Goal: Task Accomplishment & Management: Manage account settings

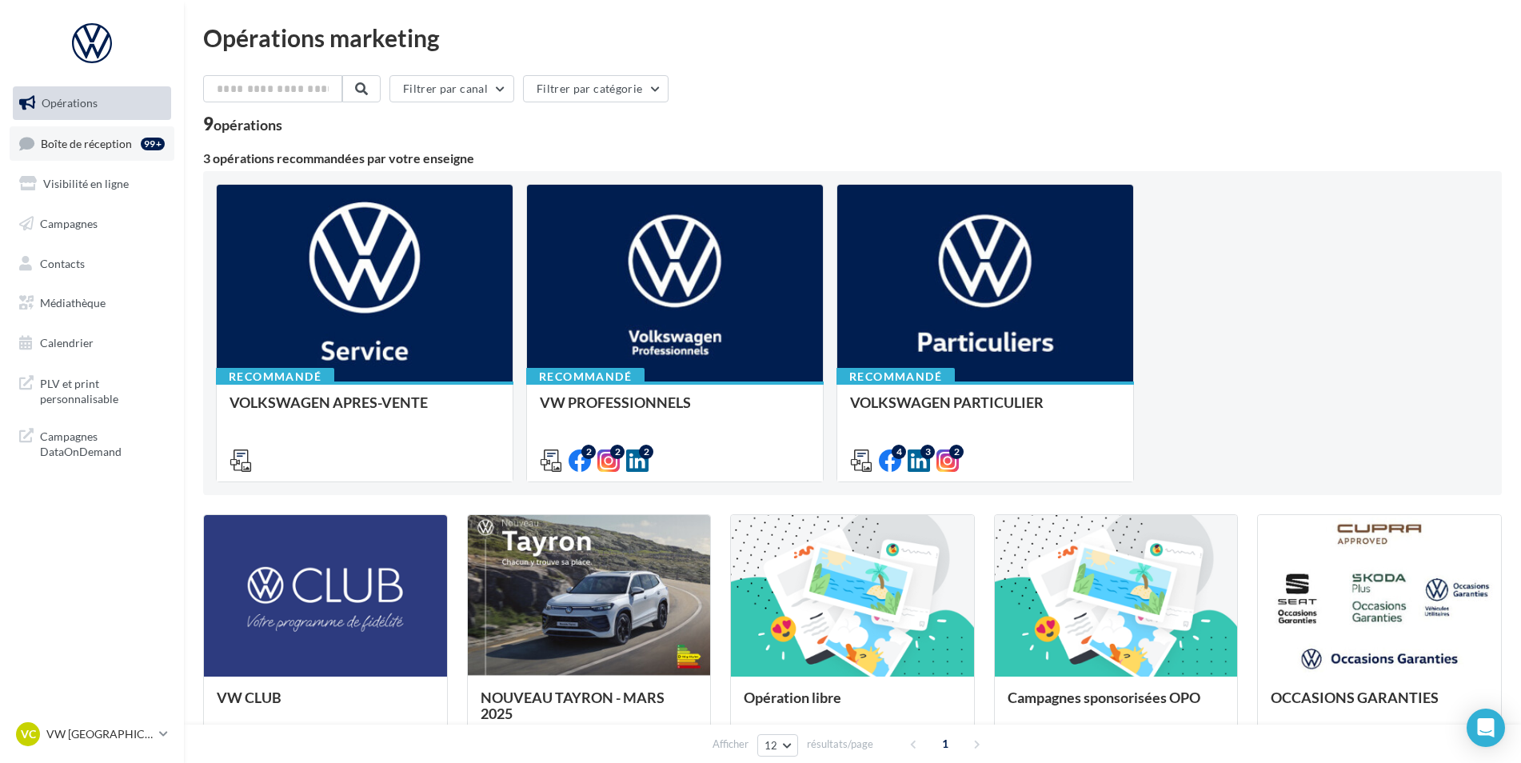
click at [102, 154] on link "Boîte de réception 99+" at bounding box center [92, 143] width 165 height 34
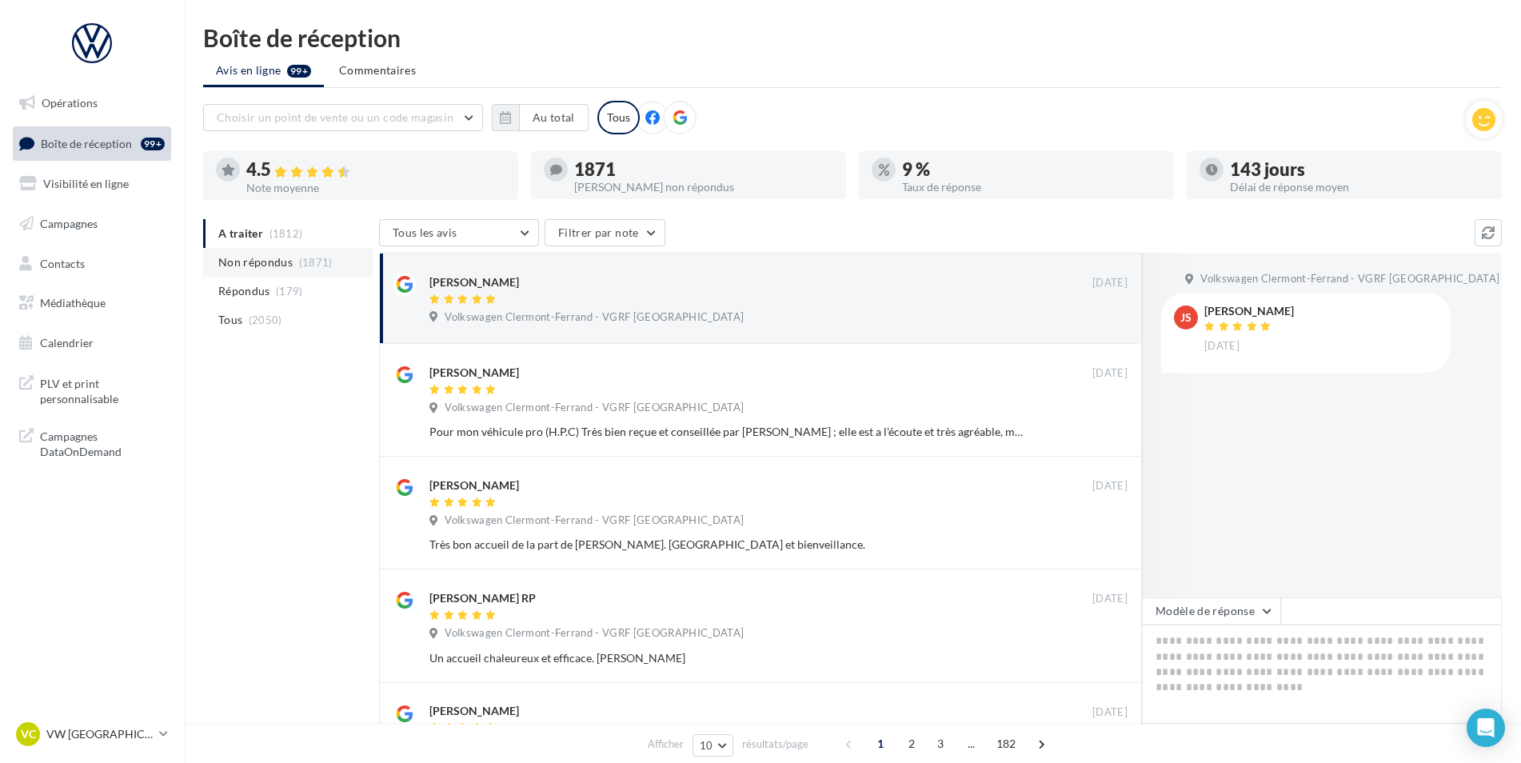
click at [284, 261] on span "Non répondus" at bounding box center [255, 262] width 74 height 16
click at [257, 251] on ul "A traiter (1812) Non répondus (1871) Répondus (179) Tous (2050)" at bounding box center [288, 276] width 170 height 115
click at [258, 234] on span "A traiter" at bounding box center [240, 234] width 45 height 16
click at [304, 297] on li "Répondus (179)" at bounding box center [288, 291] width 170 height 29
click at [243, 233] on ul "A traiter (1812) Non répondus (1871) Répondus (179) Tous (2050)" at bounding box center [288, 276] width 170 height 115
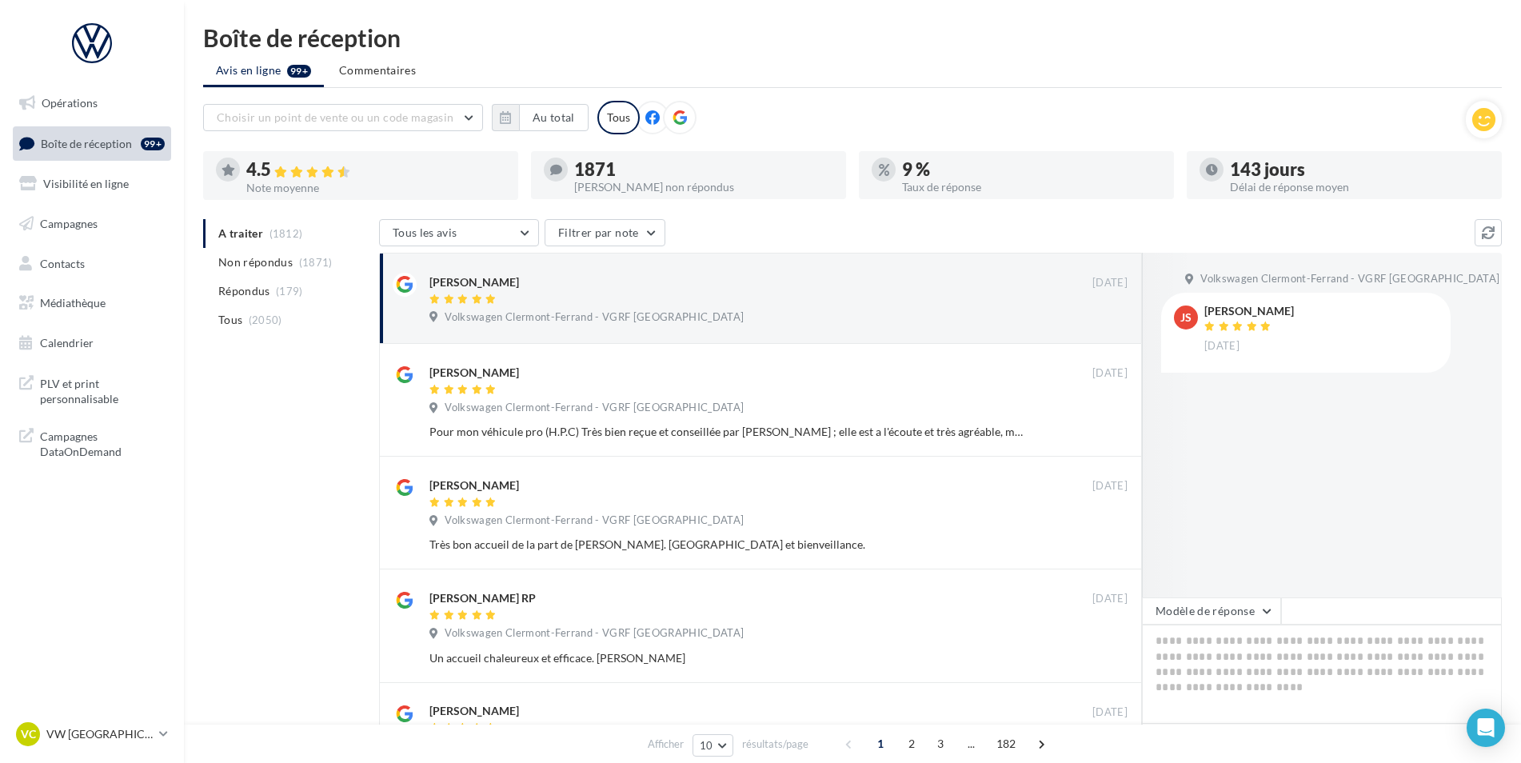
click at [295, 241] on ul "A traiter (1812) Non répondus (1871) Répondus (179) Tous (2050)" at bounding box center [288, 276] width 170 height 115
click at [270, 238] on ul "A traiter (1812) Non répondus (1871) Répondus (179) Tous (2050)" at bounding box center [288, 276] width 170 height 115
click at [222, 237] on ul "A traiter (1812) Non répondus (1871) Répondus (179) Tous (2050)" at bounding box center [288, 276] width 170 height 115
click at [241, 236] on ul "A traiter (1812) Non répondus (1871) Répondus (179) Tous (2050)" at bounding box center [288, 276] width 170 height 115
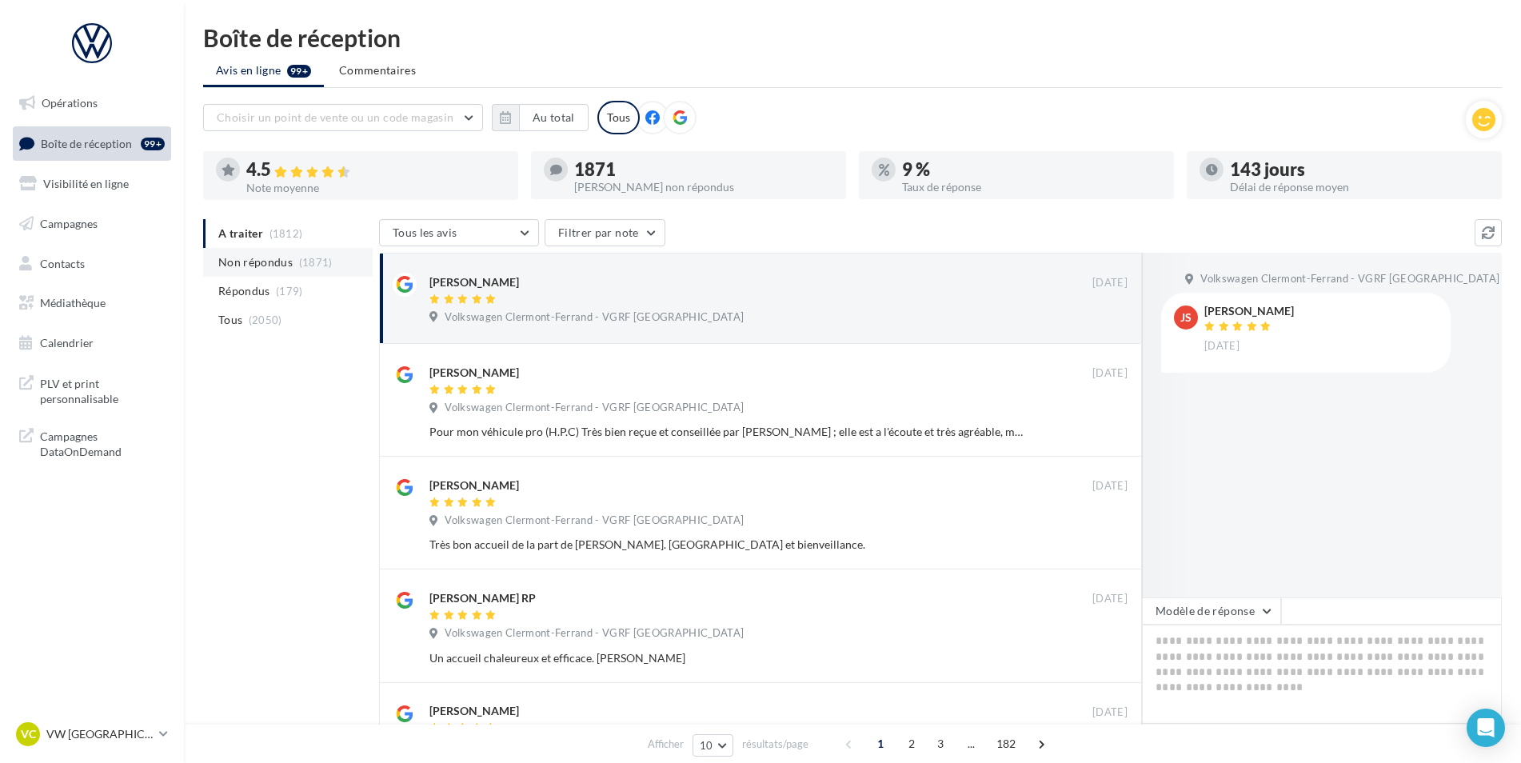
click at [266, 260] on span "Non répondus" at bounding box center [255, 262] width 74 height 16
click at [293, 290] on span "(179)" at bounding box center [289, 291] width 27 height 13
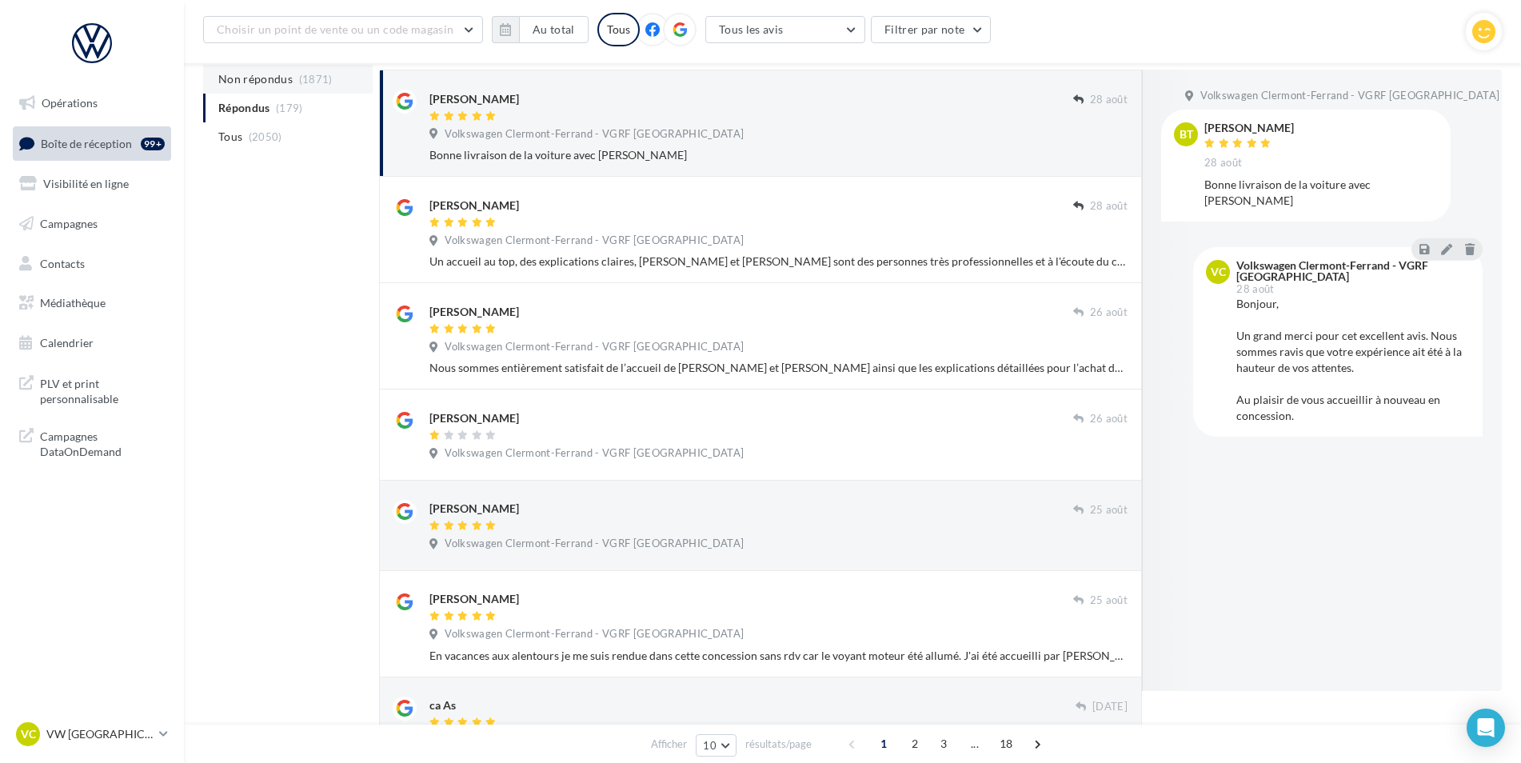
scroll to position [160, 0]
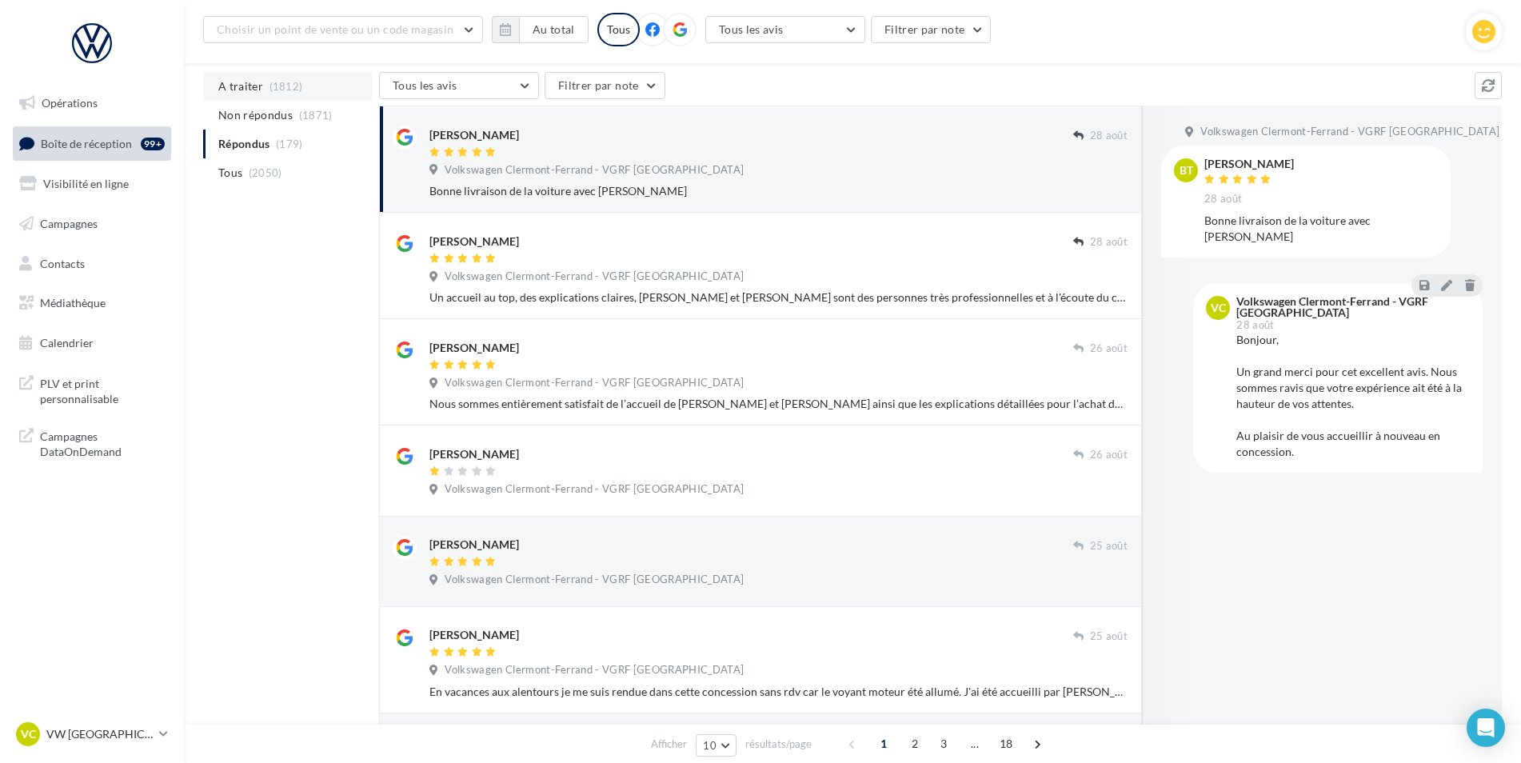
click at [276, 82] on span "(1812)" at bounding box center [287, 86] width 34 height 13
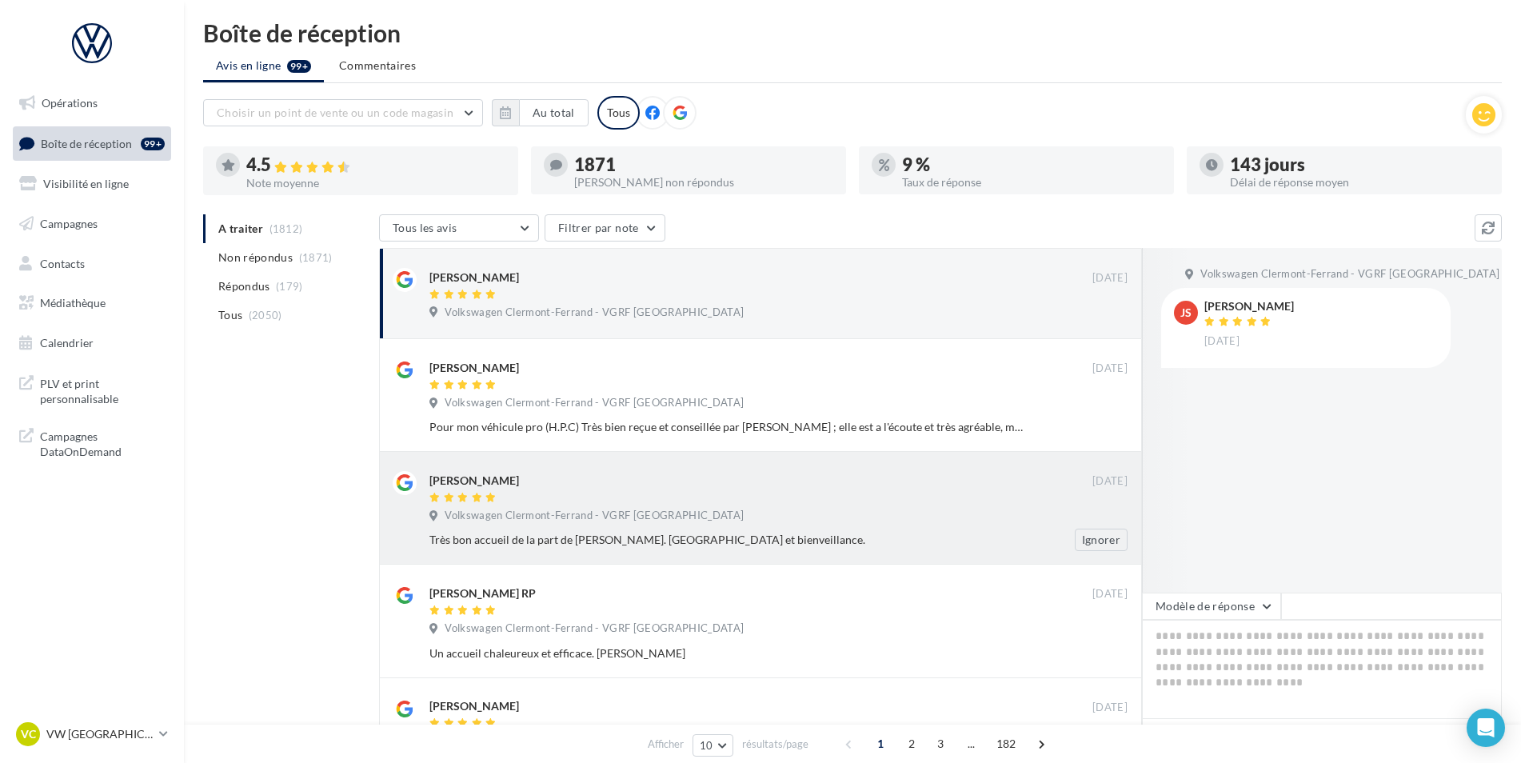
scroll to position [0, 0]
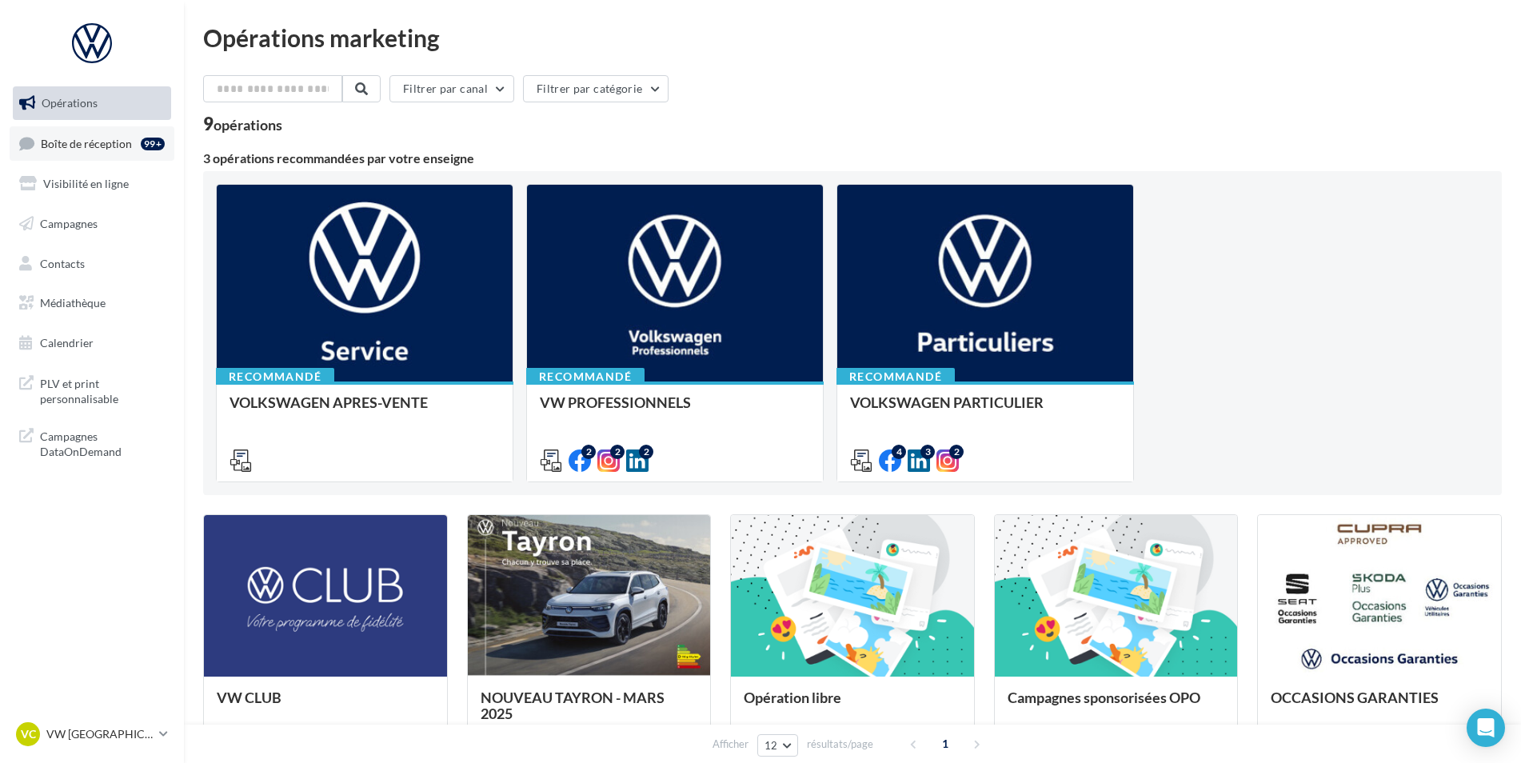
click at [110, 149] on span "Boîte de réception" at bounding box center [86, 143] width 91 height 14
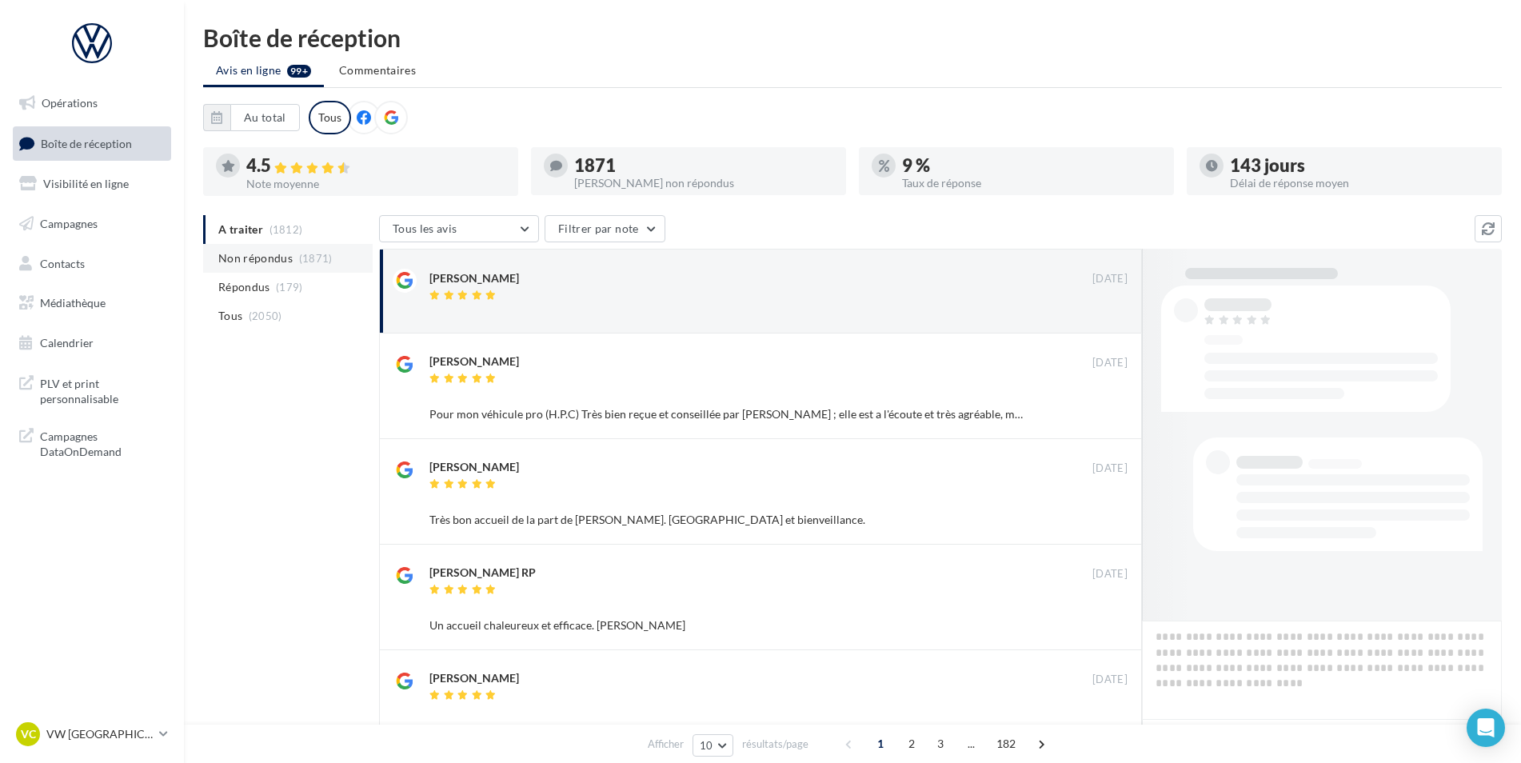
click at [294, 264] on li "Non répondus (1871)" at bounding box center [288, 258] width 170 height 29
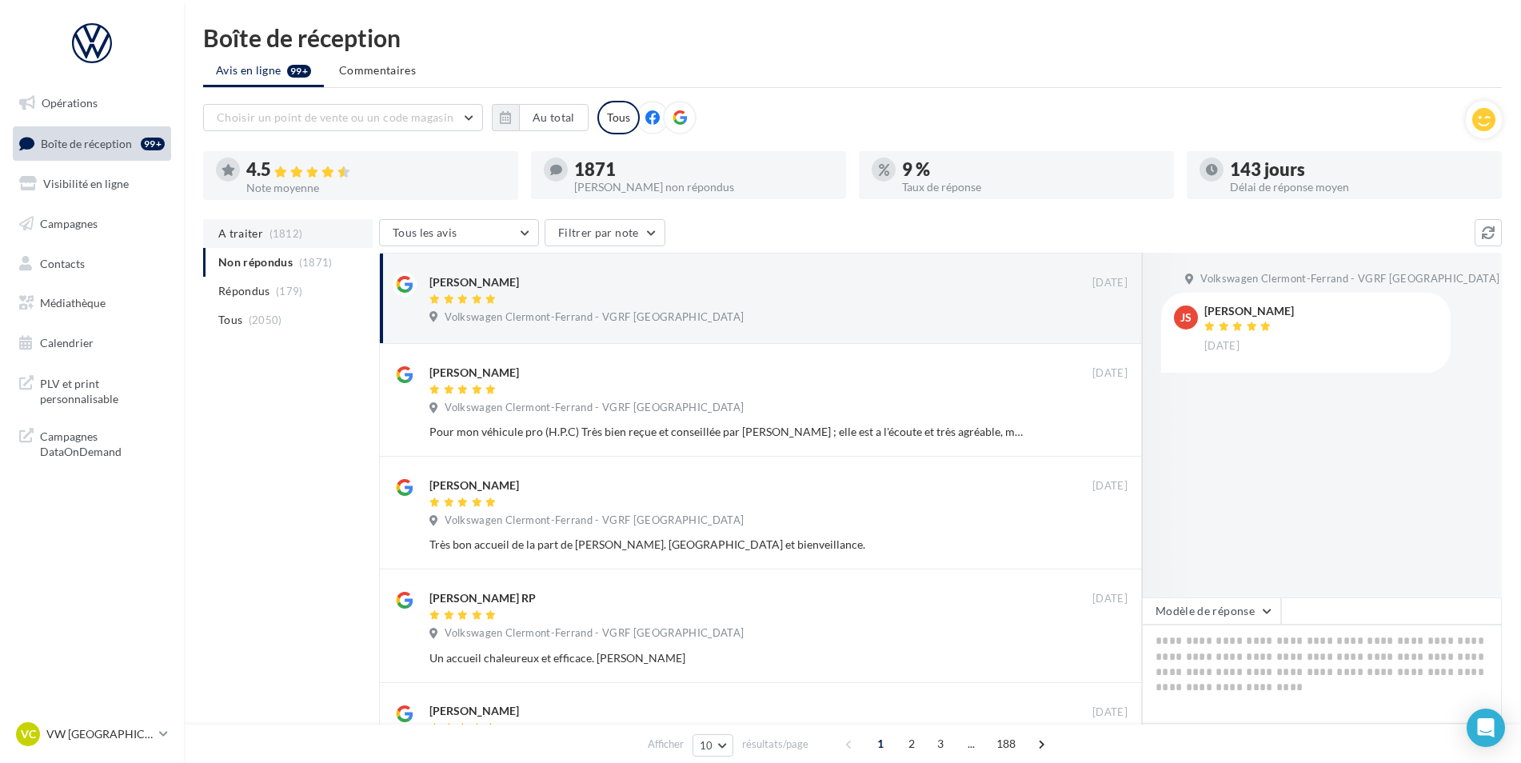
click at [286, 241] on li "A traiter (1812)" at bounding box center [288, 233] width 170 height 29
click at [270, 290] on li "Répondus (179)" at bounding box center [288, 291] width 170 height 29
